Goal: Find specific page/section: Find specific page/section

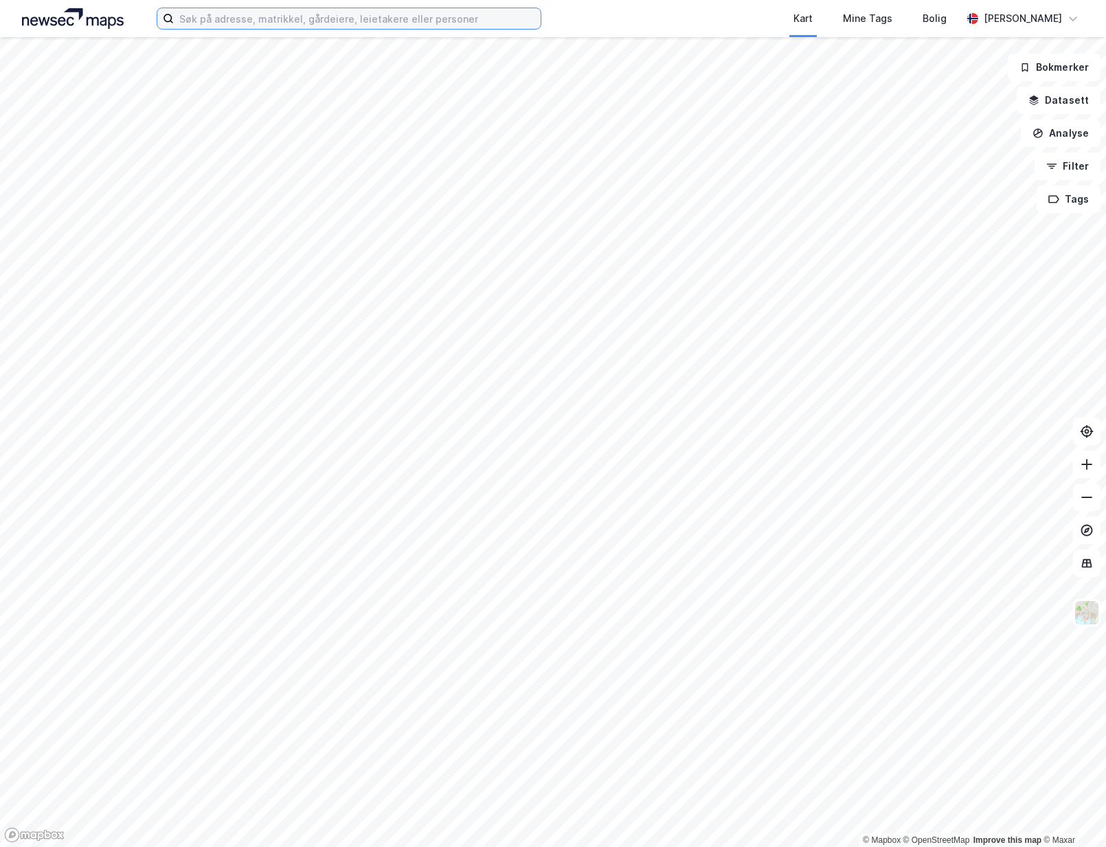
click at [410, 16] on input at bounding box center [357, 18] width 367 height 21
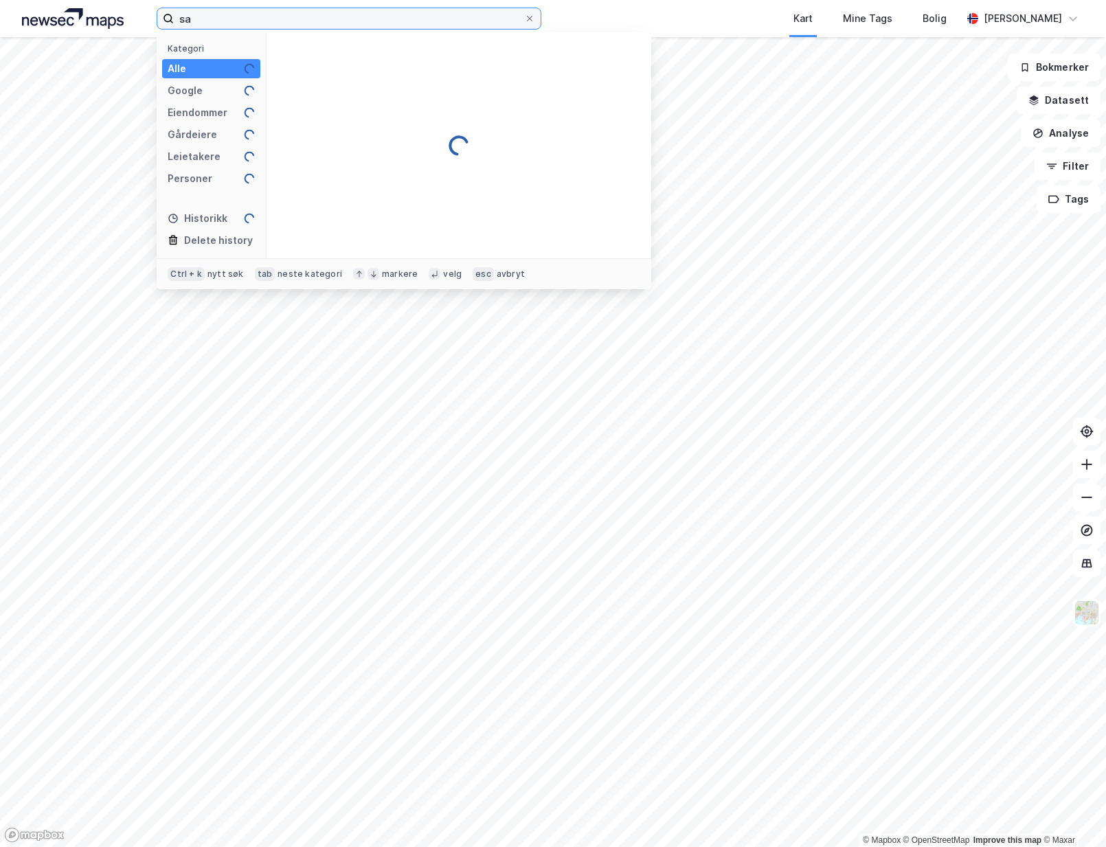
type input "s"
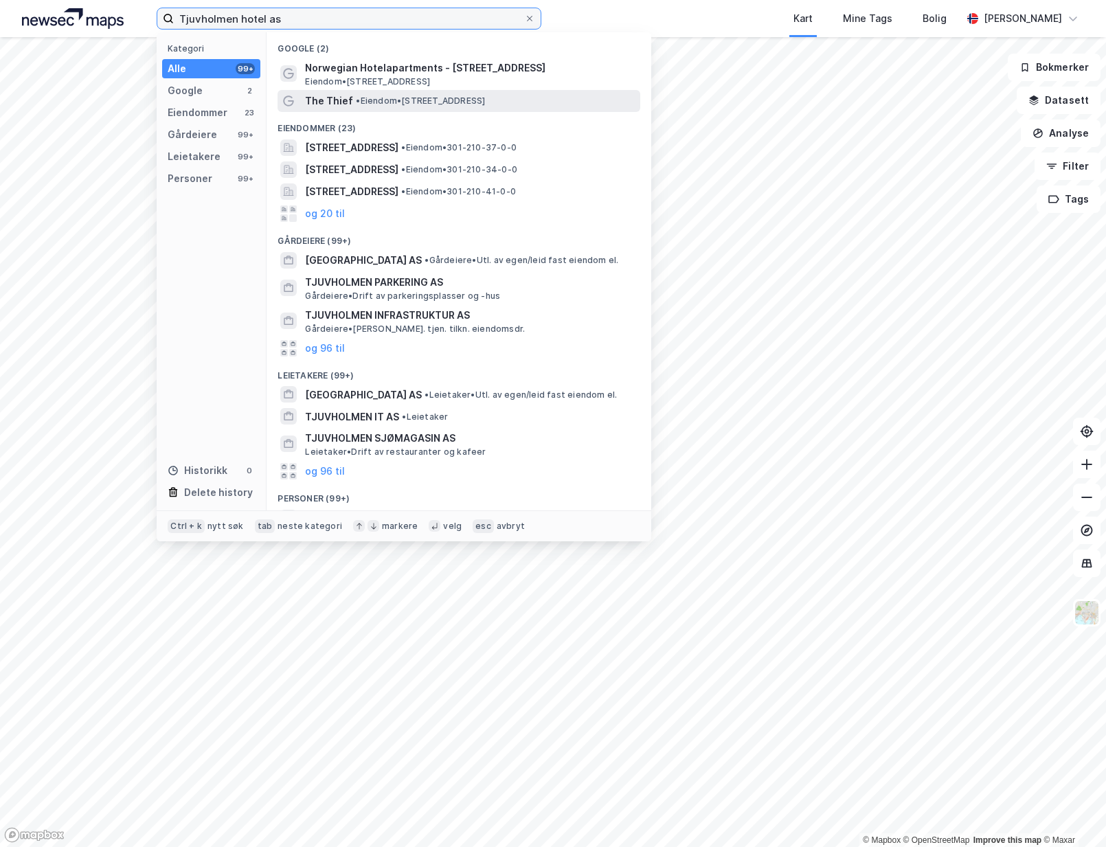
type input "Tjuvholmen hotel as"
click at [470, 101] on span "• Eiendom • [STREET_ADDRESS]" at bounding box center [420, 100] width 129 height 11
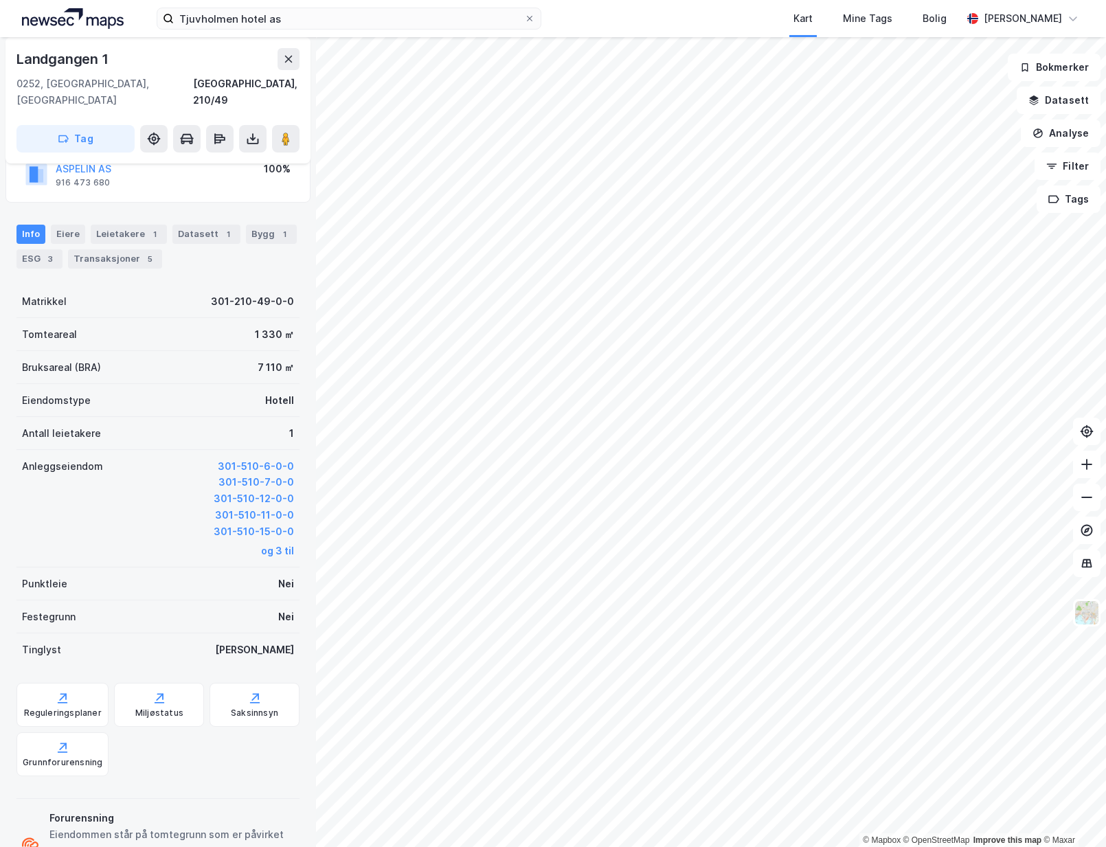
scroll to position [88, 0]
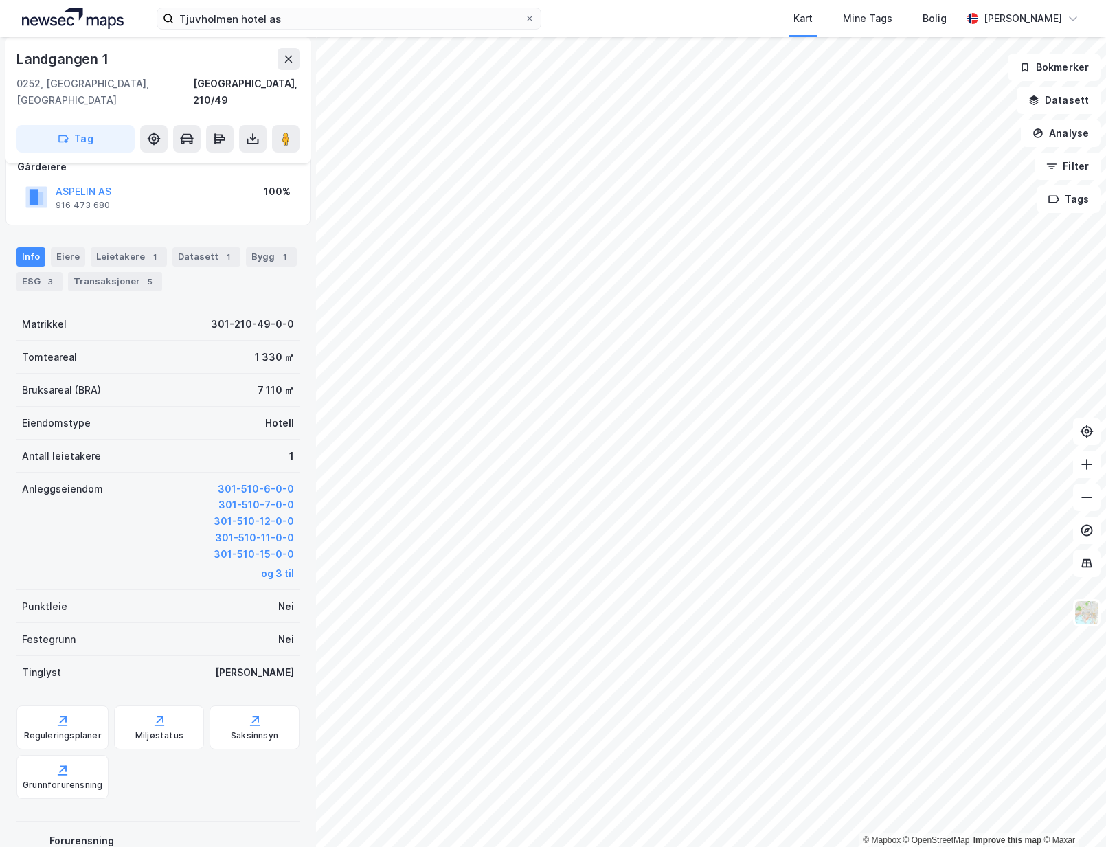
click at [665, 17] on div "Kart Mine Tags Bolig" at bounding box center [784, 18] width 354 height 37
click at [251, 247] on div "Bygg 1" at bounding box center [271, 256] width 51 height 19
